Goal: Transaction & Acquisition: Purchase product/service

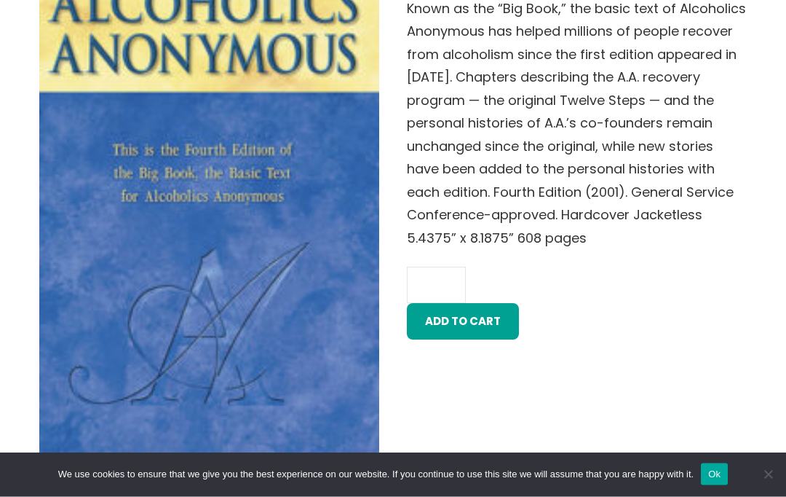
scroll to position [580, 0]
click at [462, 307] on button "Add to cart" at bounding box center [463, 321] width 112 height 37
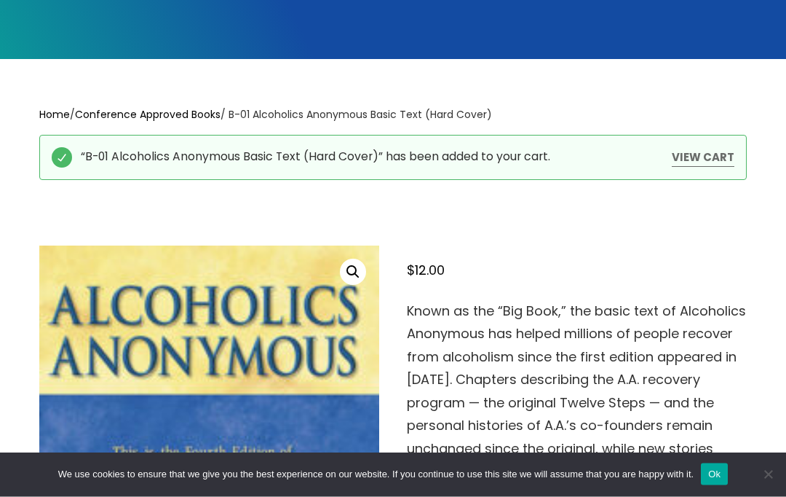
scroll to position [335, 0]
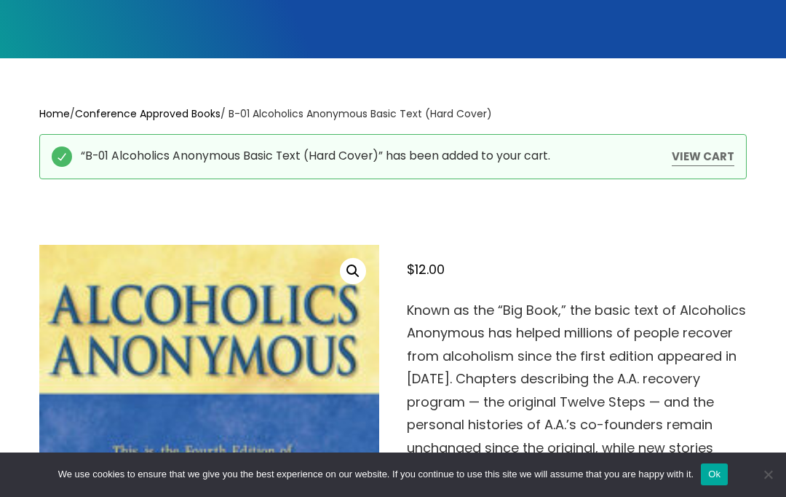
click at [703, 156] on link "View cart" at bounding box center [703, 156] width 63 height 19
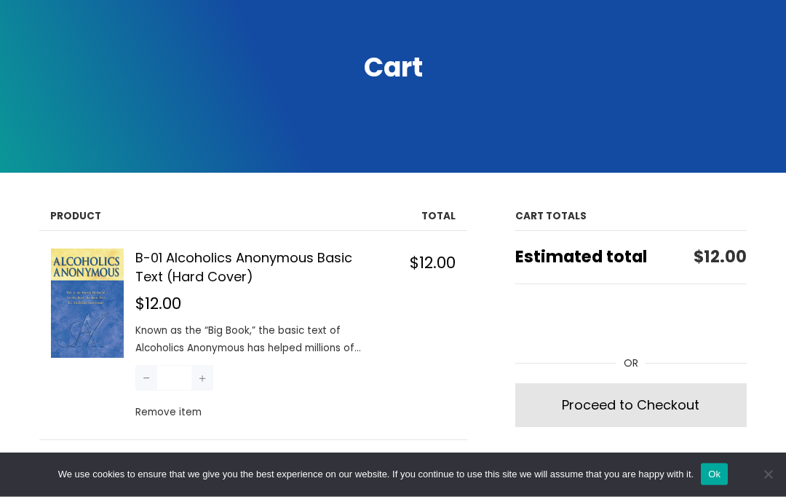
scroll to position [221, 0]
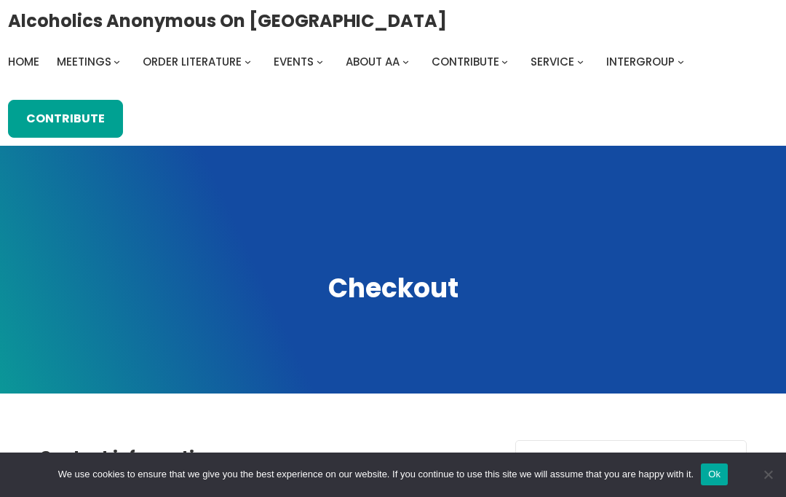
select select "**"
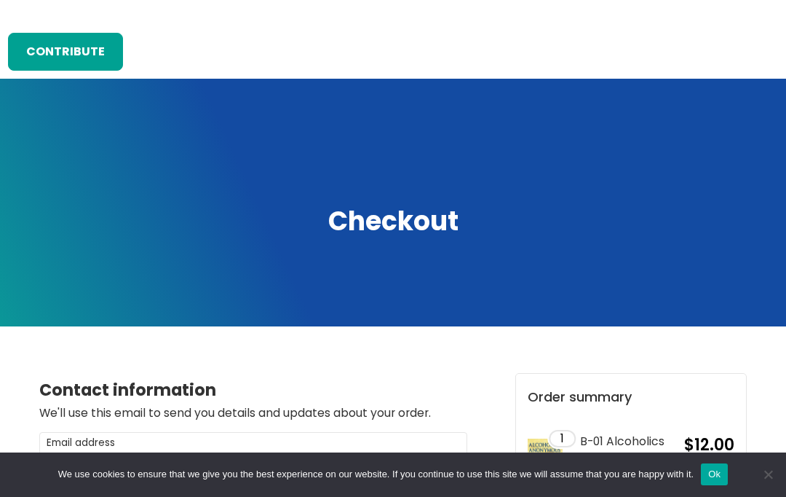
scroll to position [66, 0]
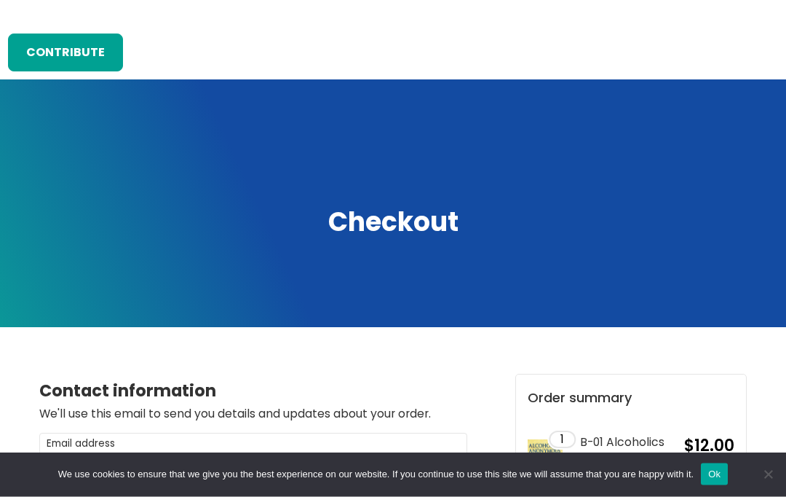
click at [409, 221] on h2 "Checkout" at bounding box center [393, 222] width 760 height 33
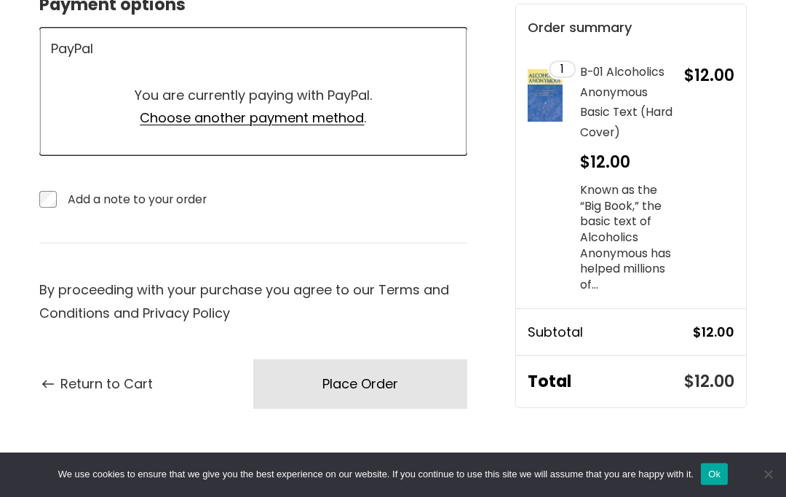
scroll to position [1038, 0]
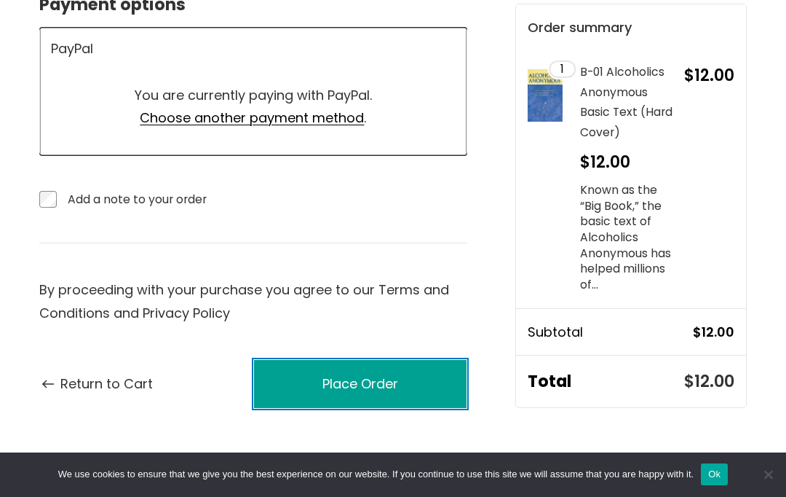
click at [347, 387] on div "Place Order" at bounding box center [361, 383] width 76 height 23
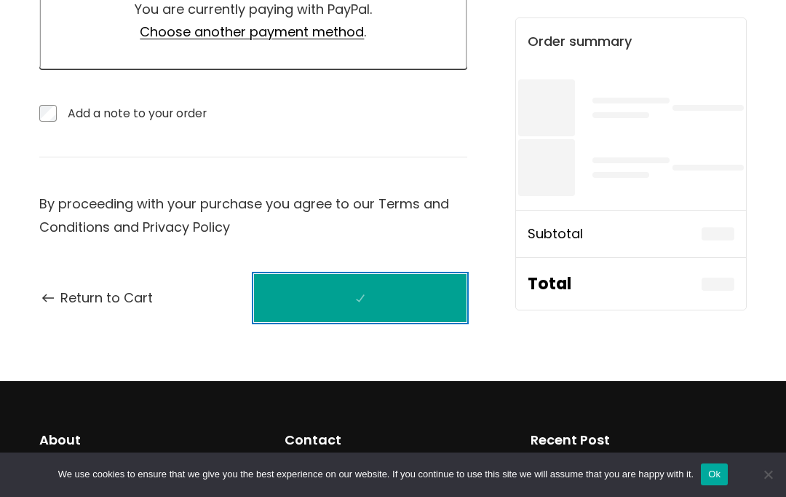
scroll to position [1171, 0]
